Goal: Task Accomplishment & Management: Use online tool/utility

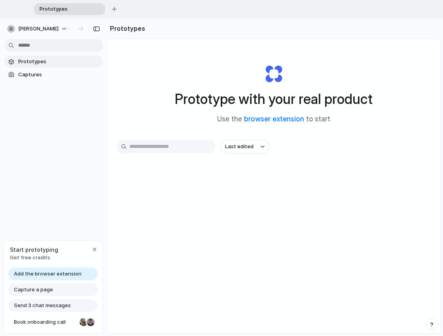
click at [385, 208] on div "Last edited" at bounding box center [274, 175] width 314 height 70
click at [292, 176] on div "Last edited" at bounding box center [274, 175] width 314 height 70
click at [64, 274] on span "Add the browser extension" at bounding box center [48, 274] width 68 height 8
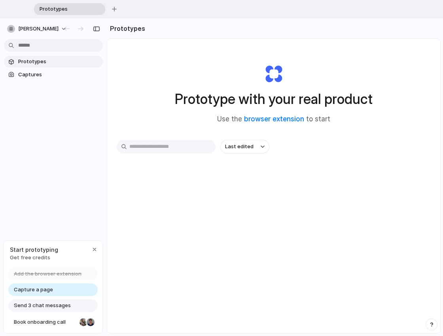
click at [44, 291] on span "Capture a page" at bounding box center [33, 290] width 39 height 8
click at [240, 272] on div "Prototype with your real product Use the browser extension to start Last edited" at bounding box center [273, 216] width 333 height 355
